Goal: Entertainment & Leisure: Consume media (video, audio)

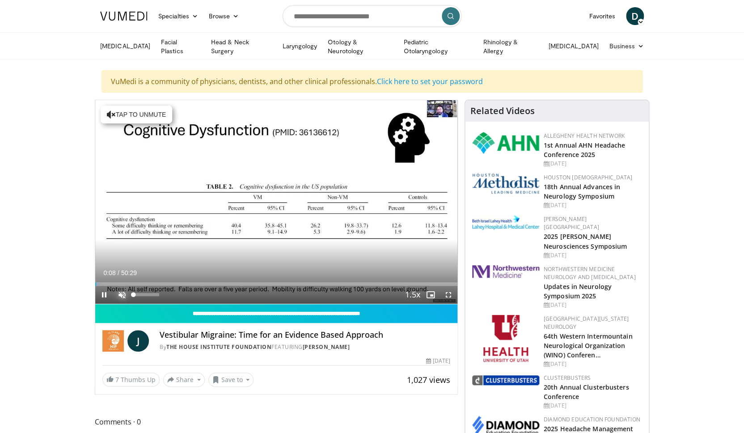
click at [120, 291] on span "Video Player" at bounding box center [122, 295] width 18 height 18
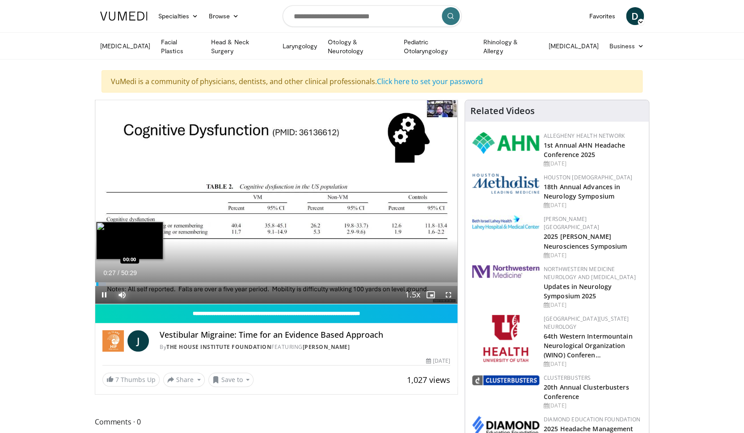
click at [95, 282] on div "Progress Bar" at bounding box center [95, 284] width 1 height 4
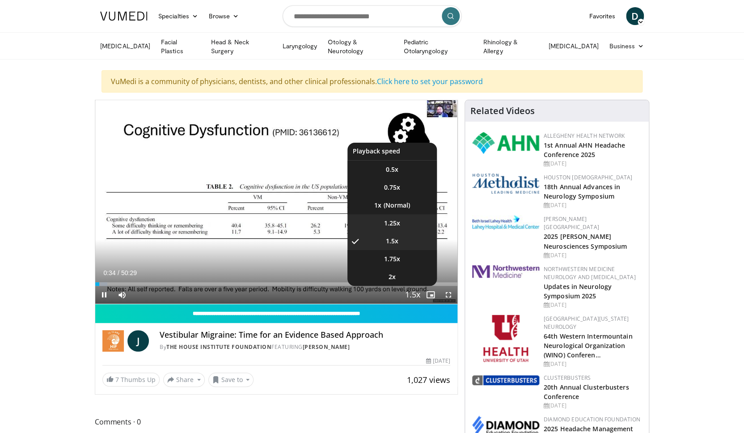
click at [384, 220] on span "1.25x" at bounding box center [392, 223] width 16 height 9
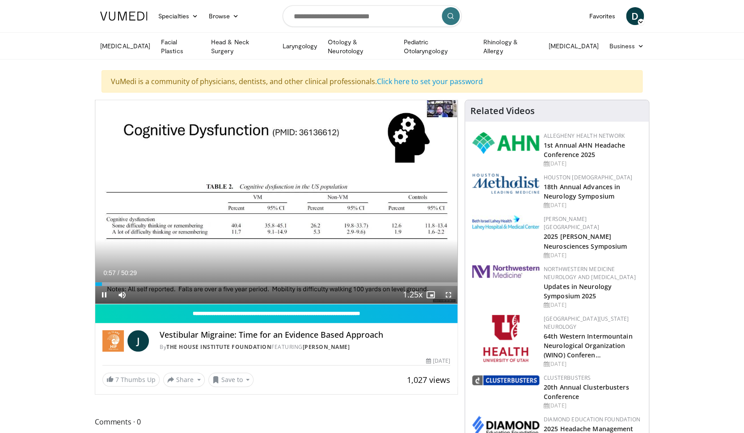
click at [448, 293] on span "Video Player" at bounding box center [449, 295] width 18 height 18
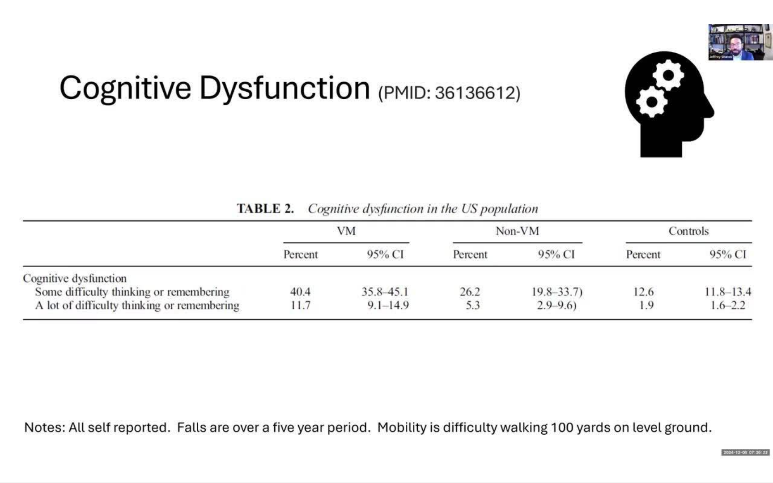
click at [280, 433] on div "10 seconds Tap to unmute" at bounding box center [386, 241] width 773 height 483
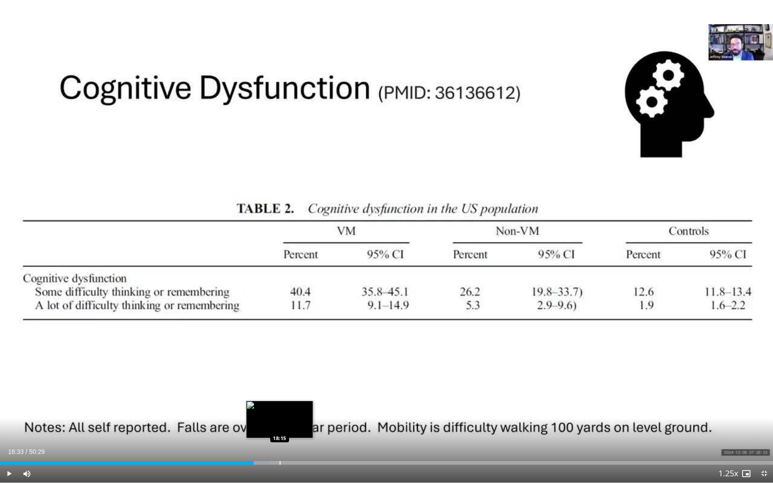
click at [280, 433] on div "Loaded : 34.94% 16:33 18:15" at bounding box center [386, 460] width 773 height 8
click at [8, 433] on span "Video Player" at bounding box center [9, 474] width 18 height 18
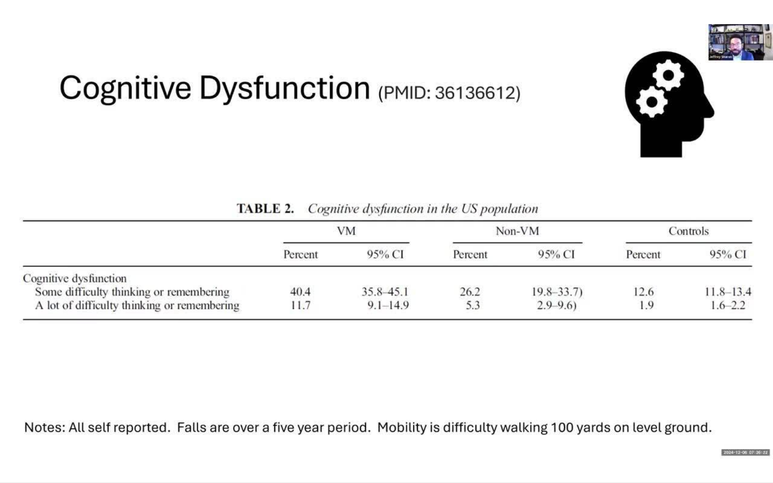
click at [341, 433] on div "10 seconds Tap to unmute" at bounding box center [386, 241] width 773 height 483
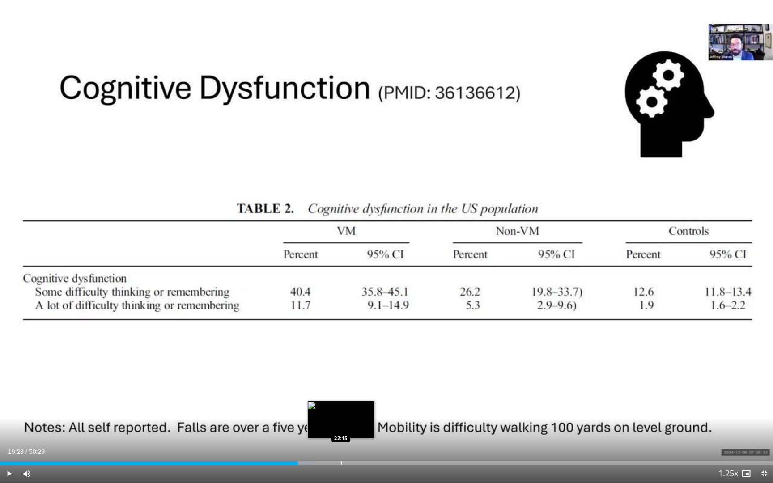
click at [341, 433] on div "Loaded : 40.61% 19:28 22:15" at bounding box center [386, 463] width 773 height 4
click at [9, 433] on span "Video Player" at bounding box center [9, 474] width 18 height 18
click at [363, 433] on div "Loaded : 47.79% 23:02 23:43" at bounding box center [386, 460] width 773 height 8
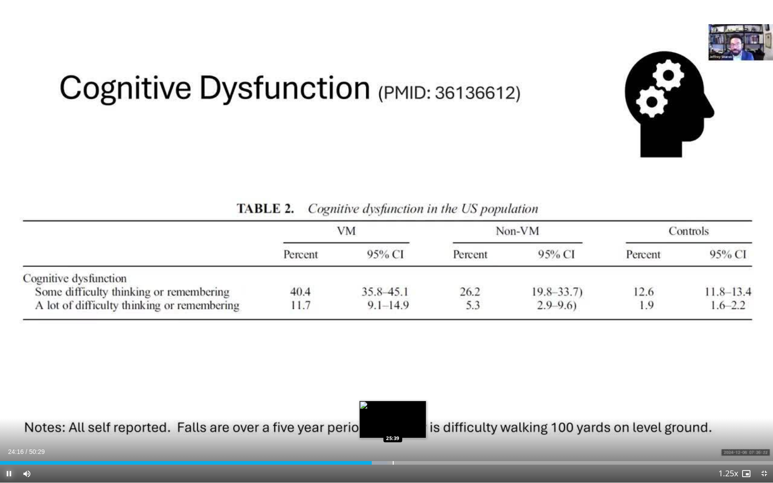
click at [393, 433] on div "Loaded : 50.10% 24:16 25:39" at bounding box center [386, 460] width 773 height 8
click at [426, 433] on div "Loaded : 53.48% 25:59 27:48" at bounding box center [386, 460] width 773 height 8
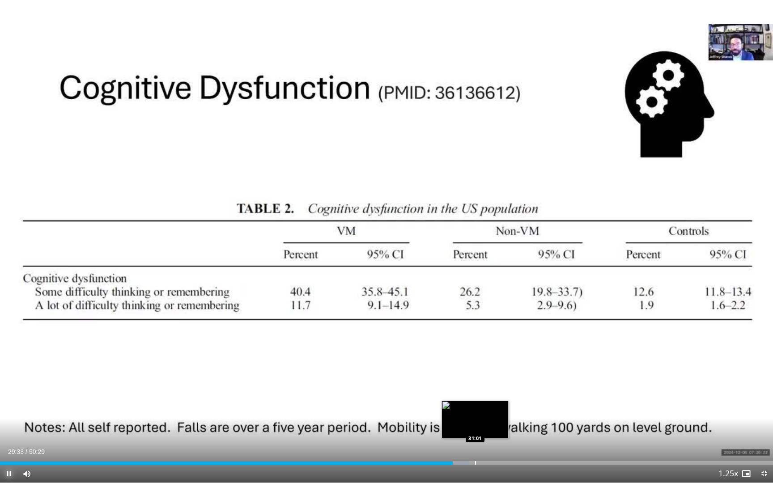
click at [475, 433] on div "Loaded : 60.65% 29:33 31:01" at bounding box center [386, 460] width 773 height 8
click at [470, 433] on div "Loaded : 63.71% 31:08 30:42" at bounding box center [386, 460] width 773 height 8
click at [462, 433] on div "Loaded : 62.95% 30:47 30:09" at bounding box center [386, 460] width 773 height 8
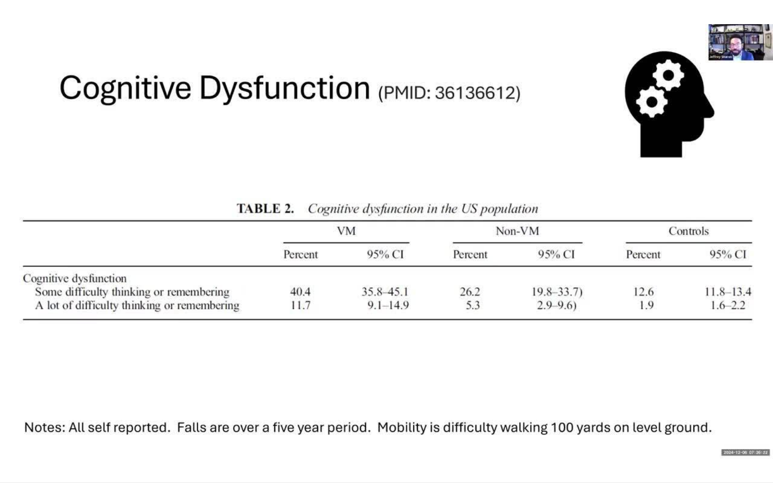
click at [0, 433] on button "Pause" at bounding box center [9, 474] width 18 height 18
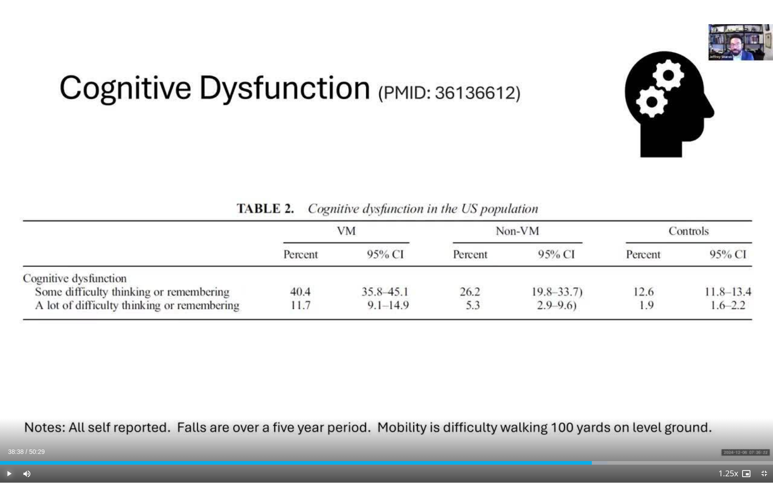
click at [0, 433] on button "Play" at bounding box center [9, 474] width 18 height 18
